Goal: Information Seeking & Learning: Understand process/instructions

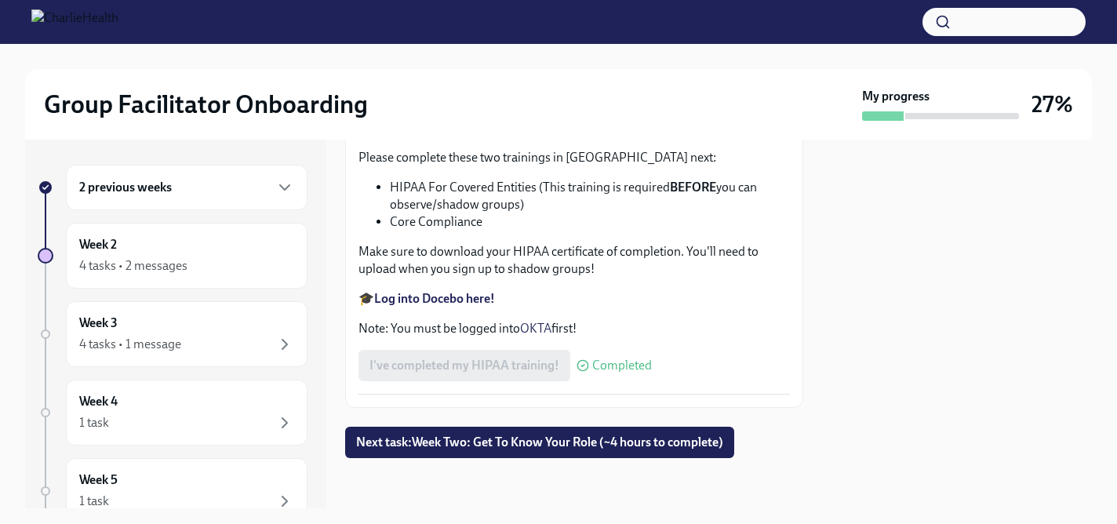
scroll to position [3834, 0]
click at [164, 307] on div "Week 3 4 tasks • 1 message" at bounding box center [187, 334] width 242 height 66
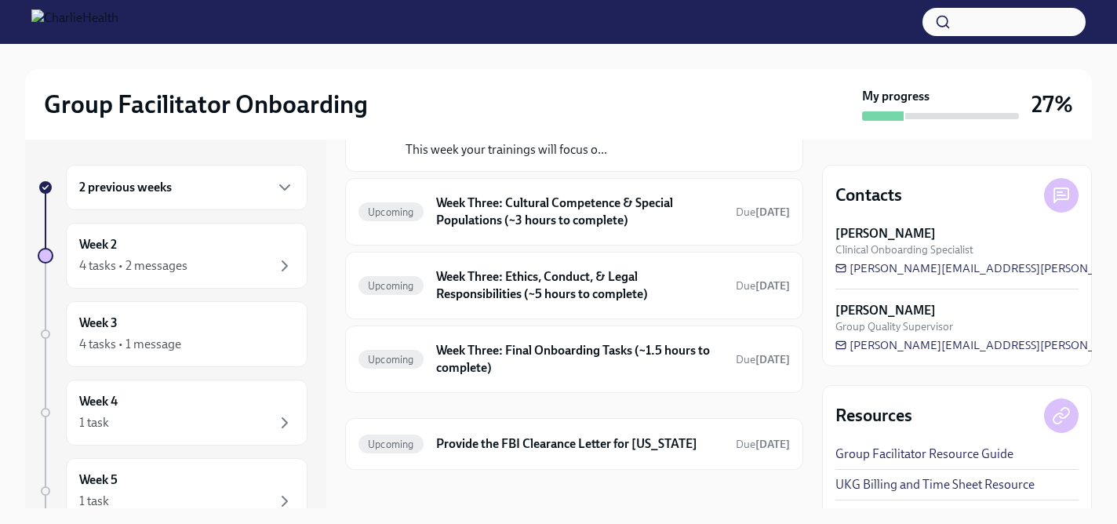
scroll to position [78, 0]
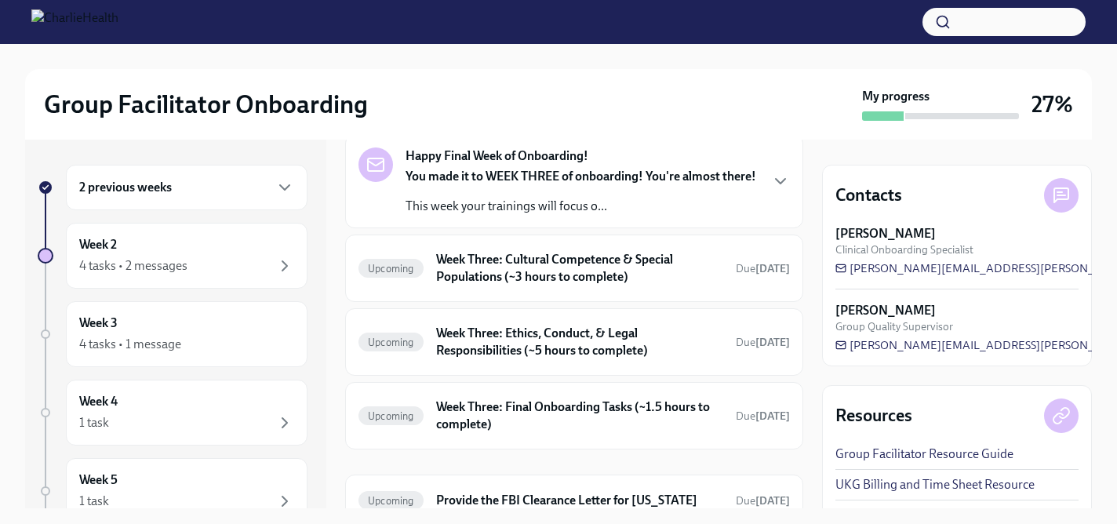
click at [235, 188] on div "2 previous weeks" at bounding box center [186, 187] width 215 height 19
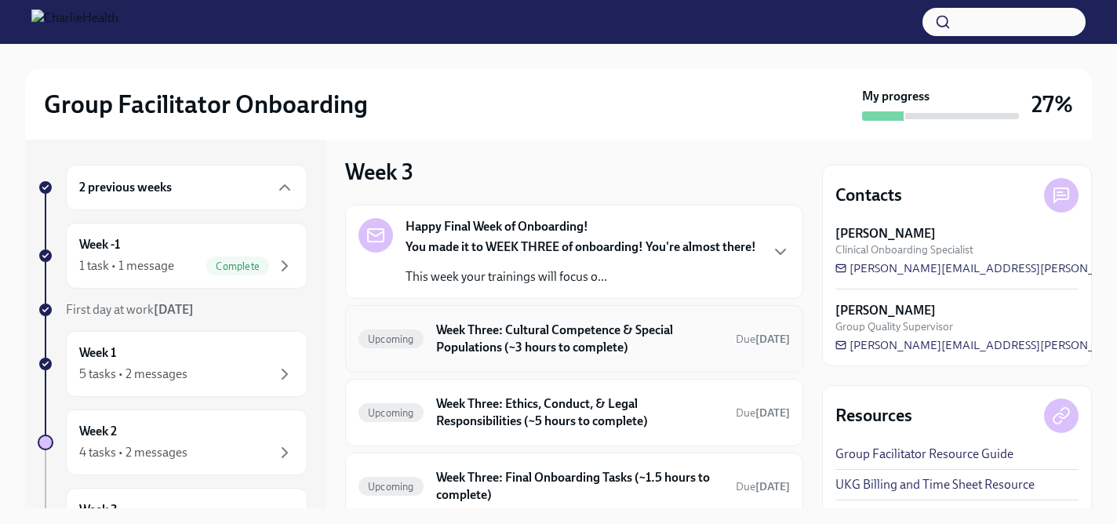
scroll to position [0, 0]
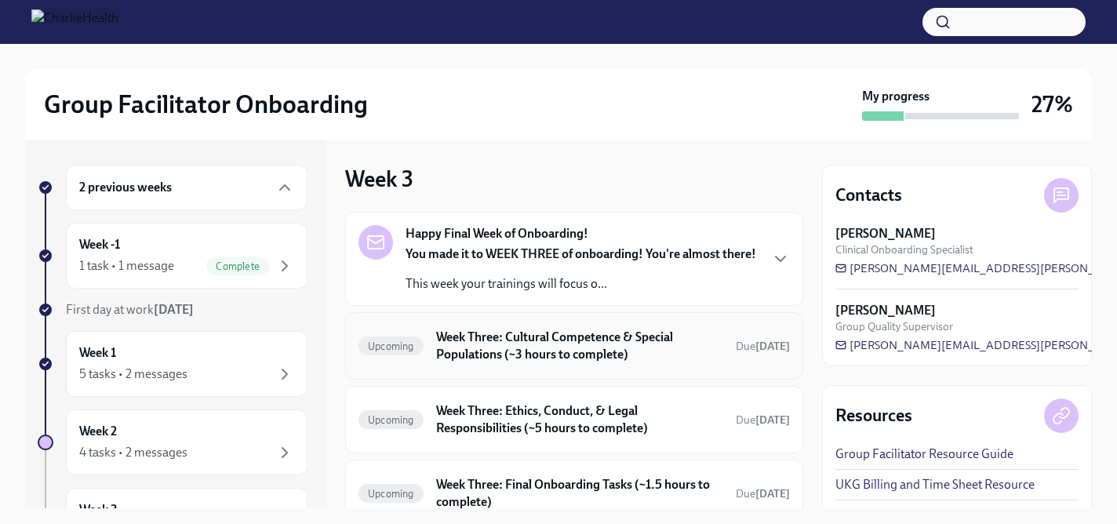
click at [543, 286] on div "You made it to WEEK THREE of onboarding! You're almost there! This week your tr…" at bounding box center [581, 269] width 351 height 47
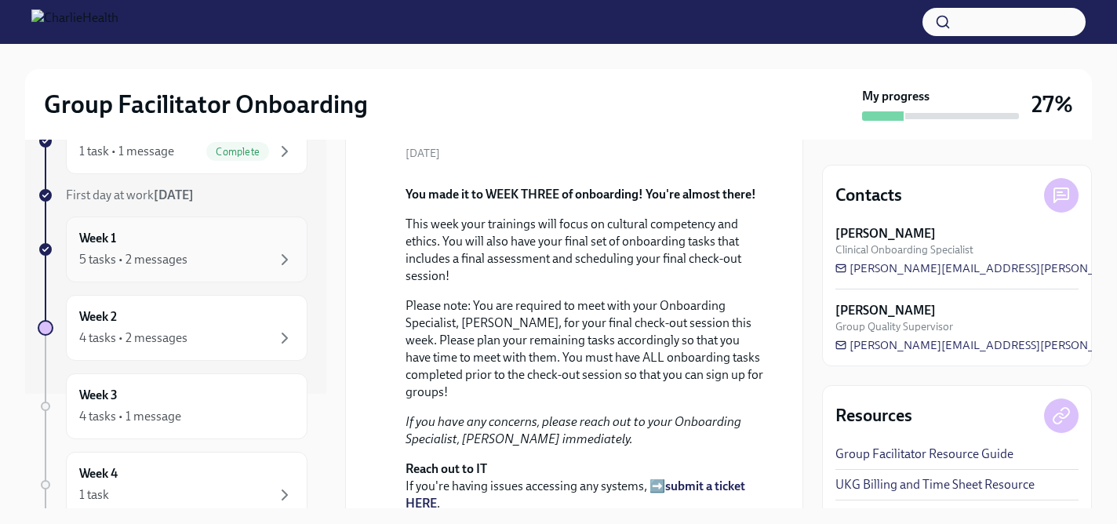
scroll to position [120, 0]
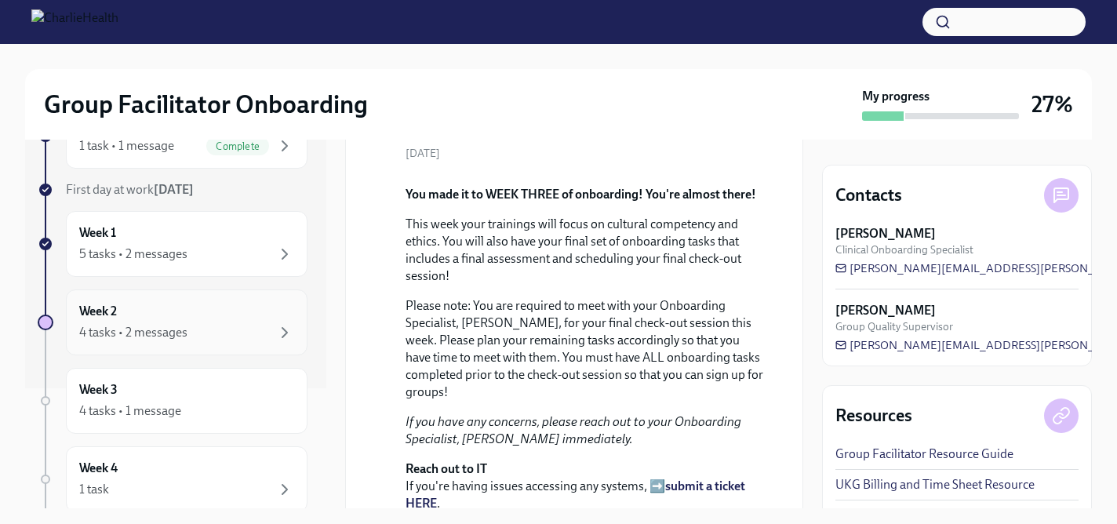
click at [242, 300] on div "Week 2 4 tasks • 2 messages" at bounding box center [187, 323] width 242 height 66
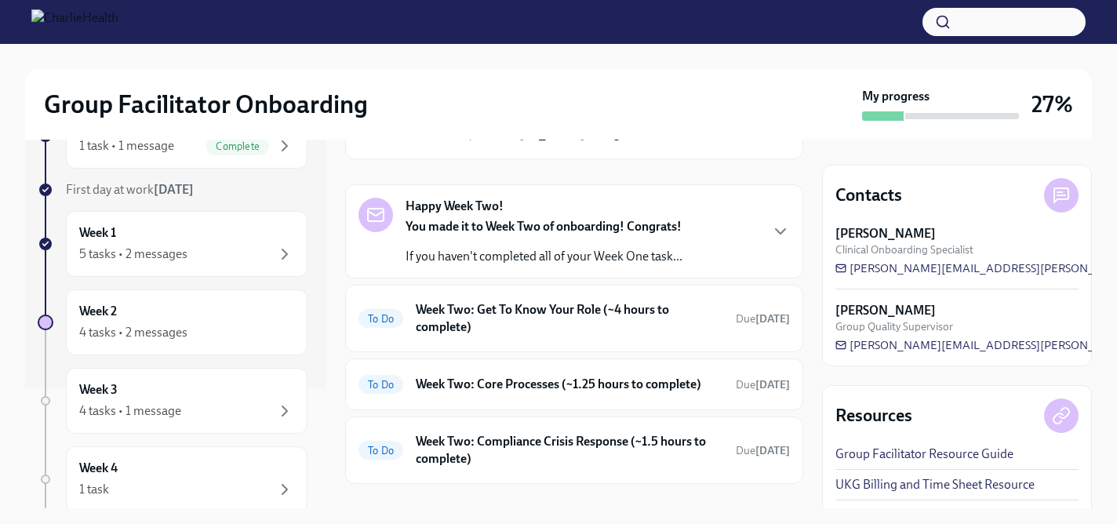
click at [485, 219] on strong "You made it to Week Two of onboarding! Congrats!" at bounding box center [544, 226] width 276 height 15
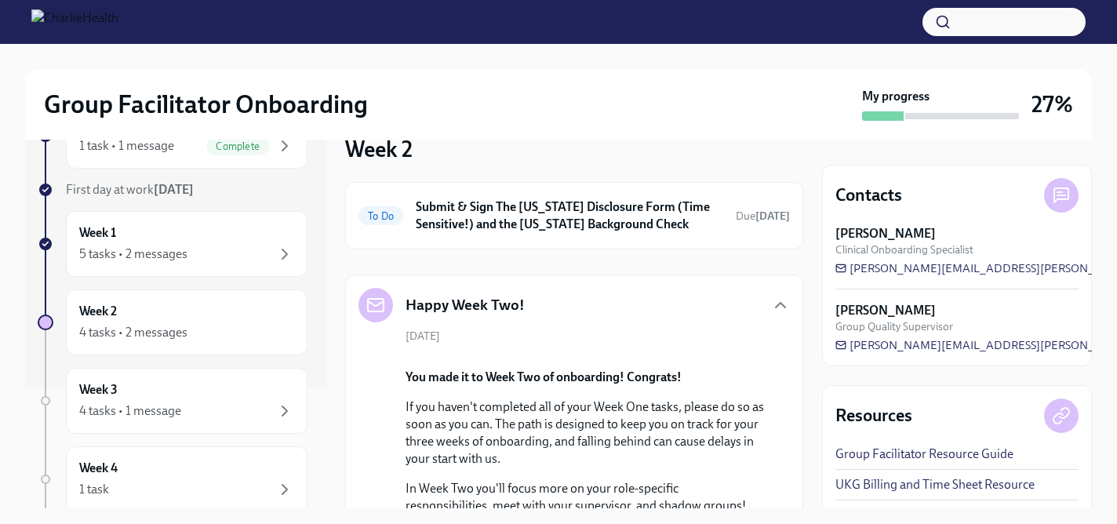
scroll to position [22, 0]
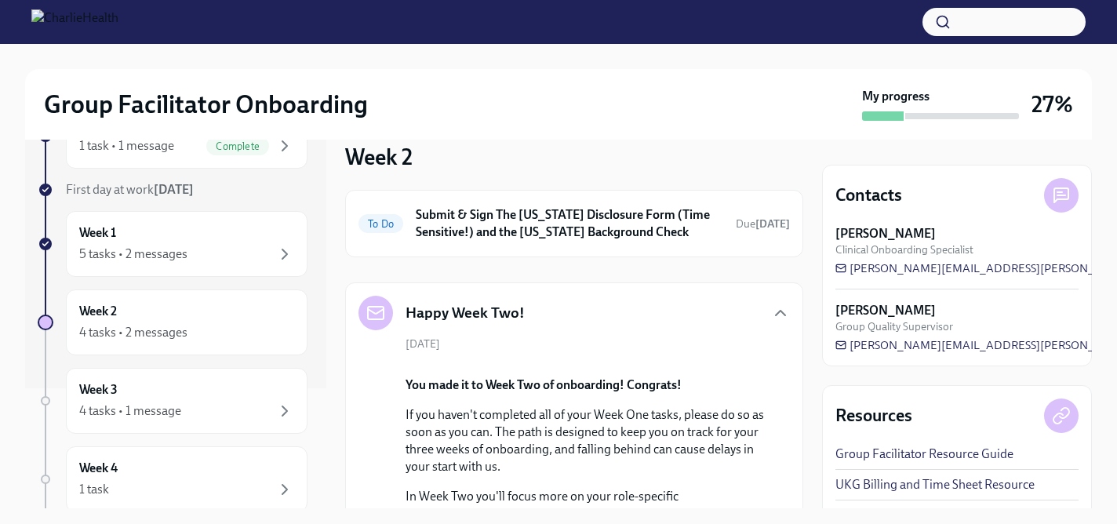
click at [485, 219] on h6 "Submit & Sign The [US_STATE] Disclosure Form (Time Sensitive!) and the [US_STAT…" at bounding box center [570, 223] width 308 height 35
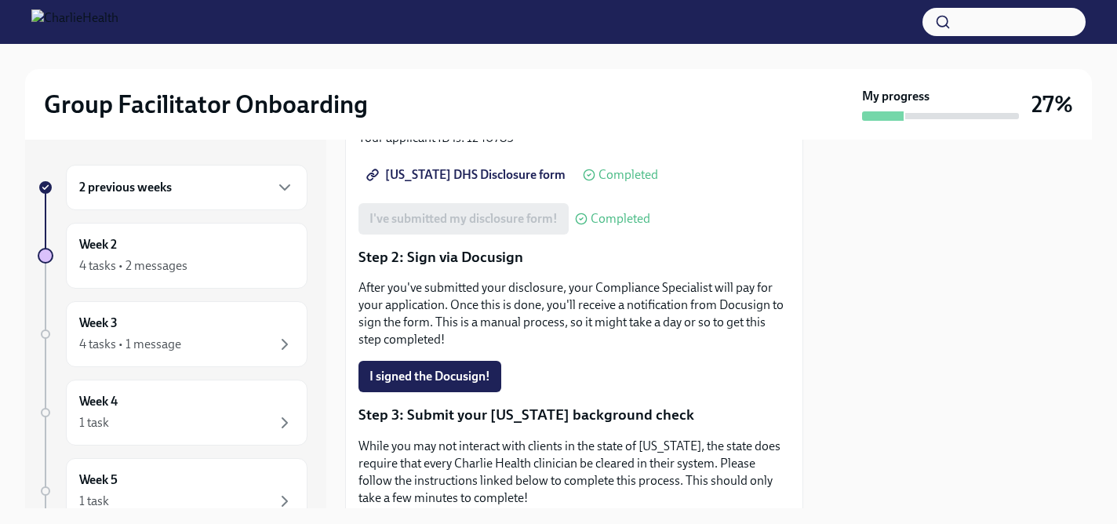
scroll to position [285, 0]
